Goal: Navigation & Orientation: Find specific page/section

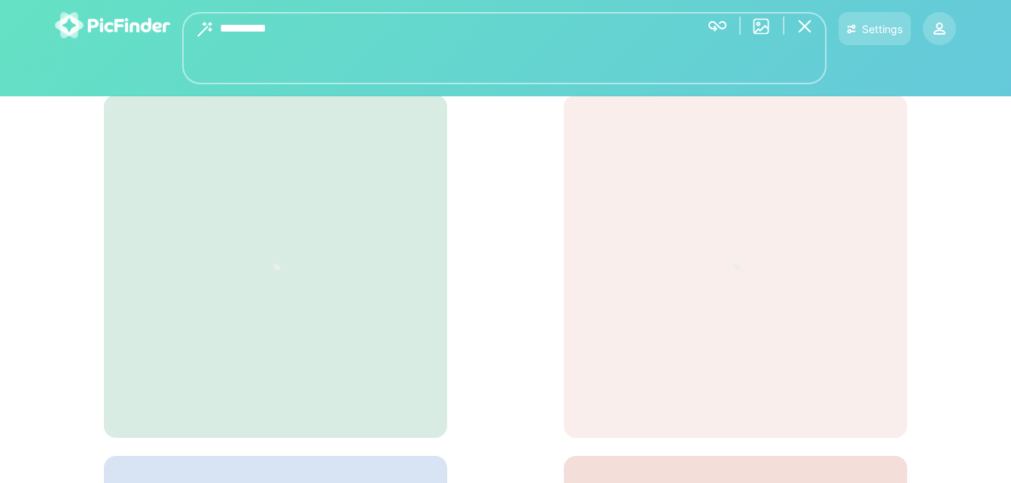
type textarea "**********"
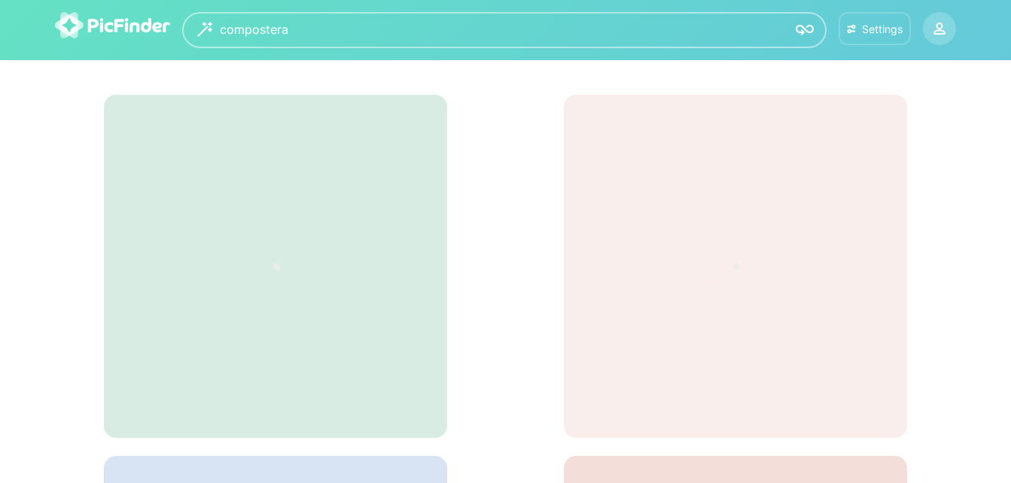
click at [886, 35] on div "Settings" at bounding box center [882, 29] width 41 height 13
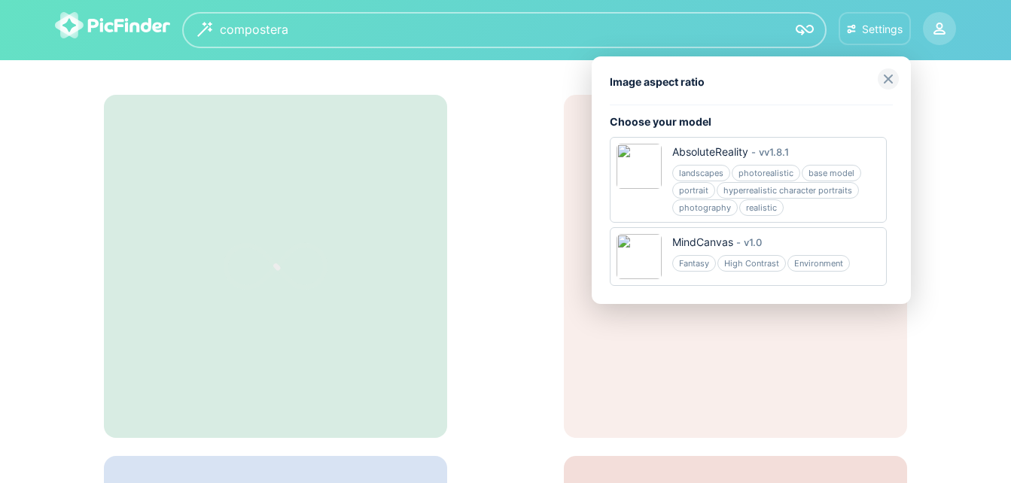
click at [878, 81] on img at bounding box center [888, 78] width 21 height 21
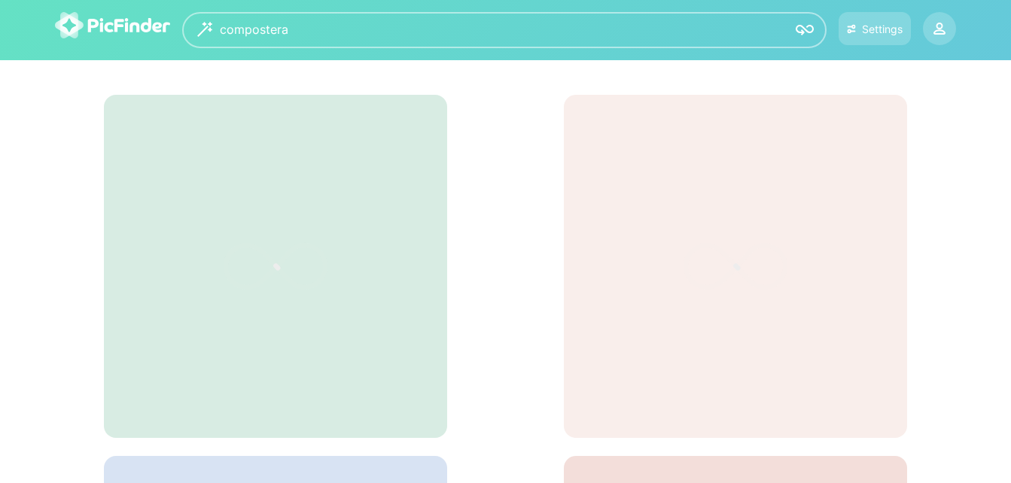
click at [102, 14] on img at bounding box center [112, 25] width 115 height 26
